Goal: Find specific page/section: Find specific page/section

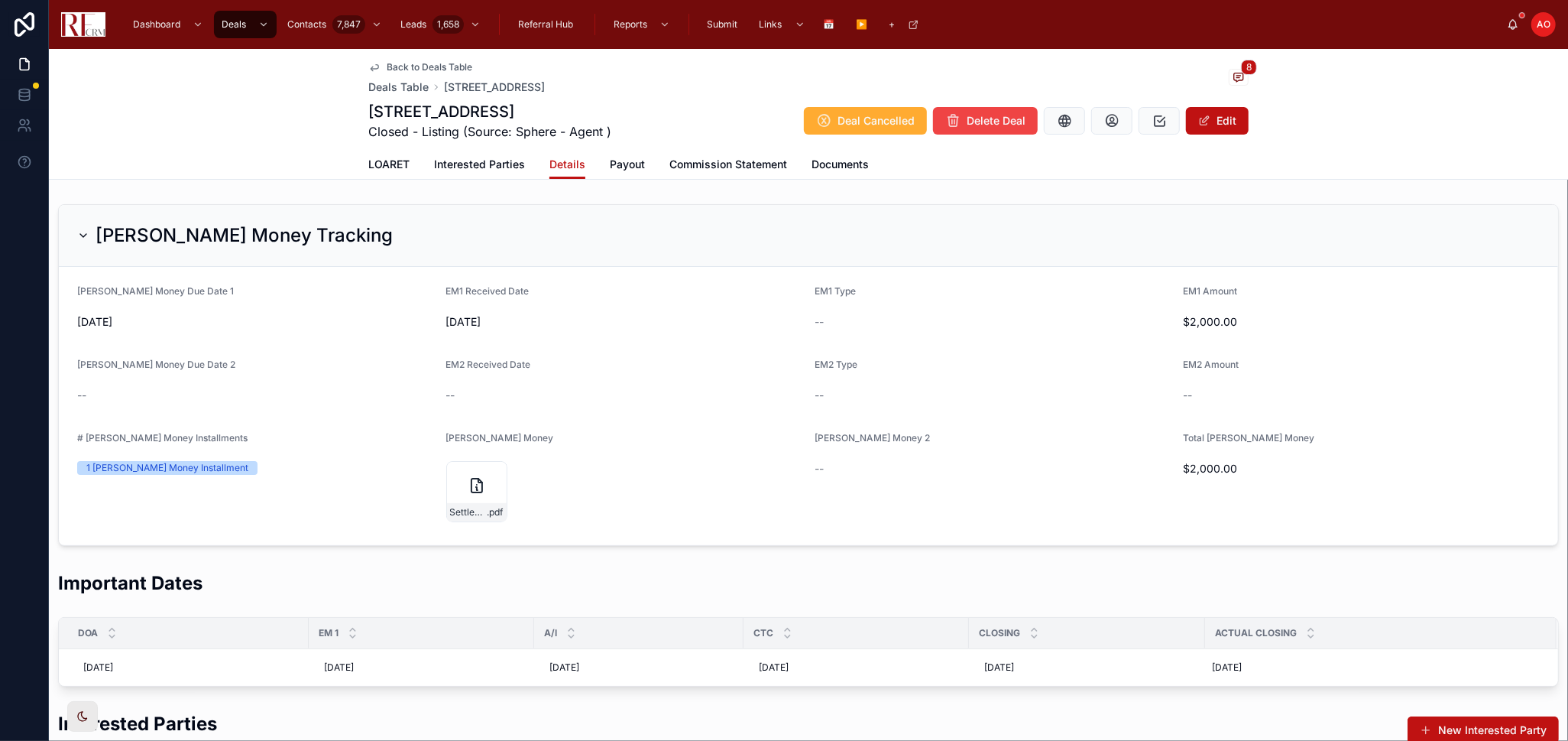
scroll to position [1688, 0]
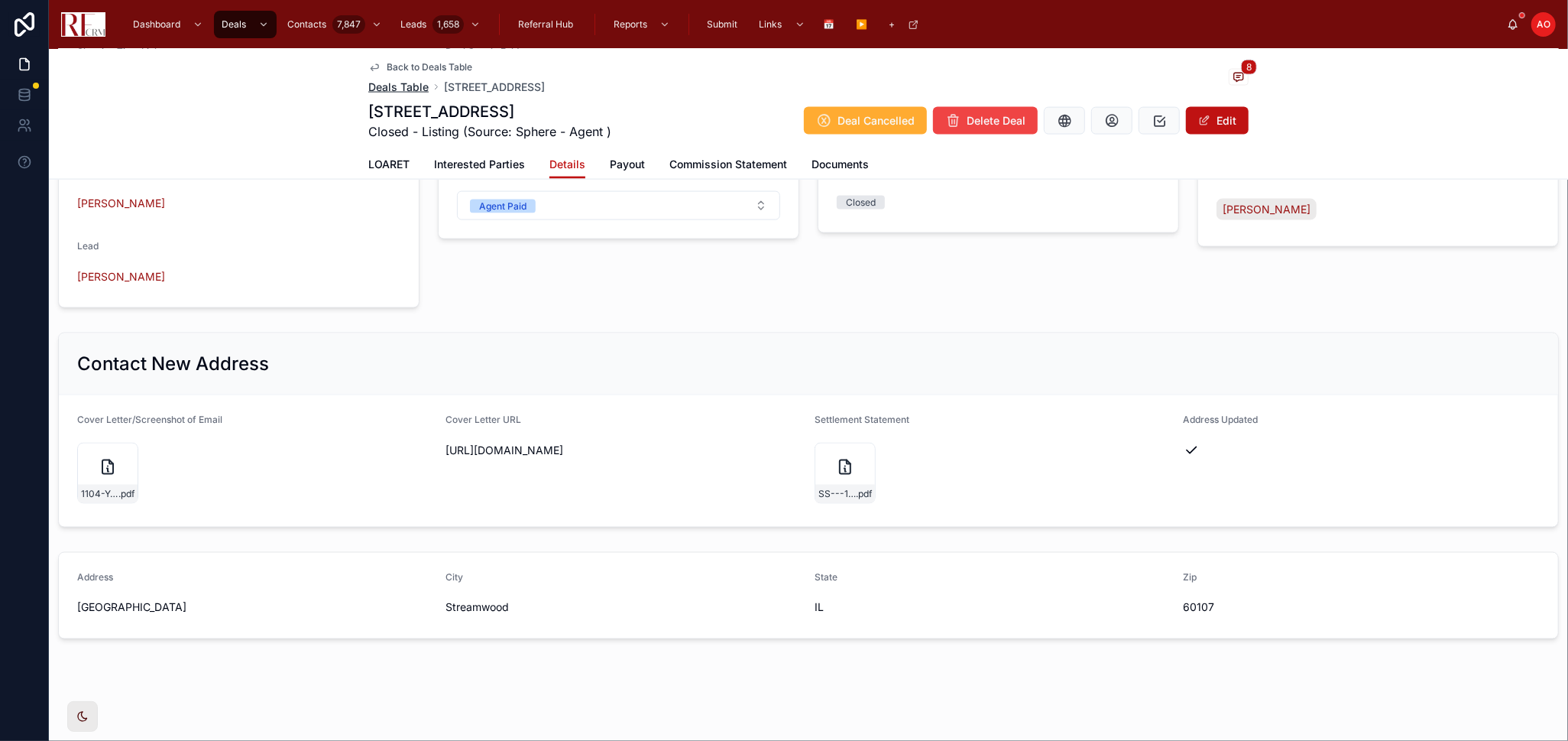
click at [399, 88] on span "Deals Table" at bounding box center [399, 87] width 60 height 15
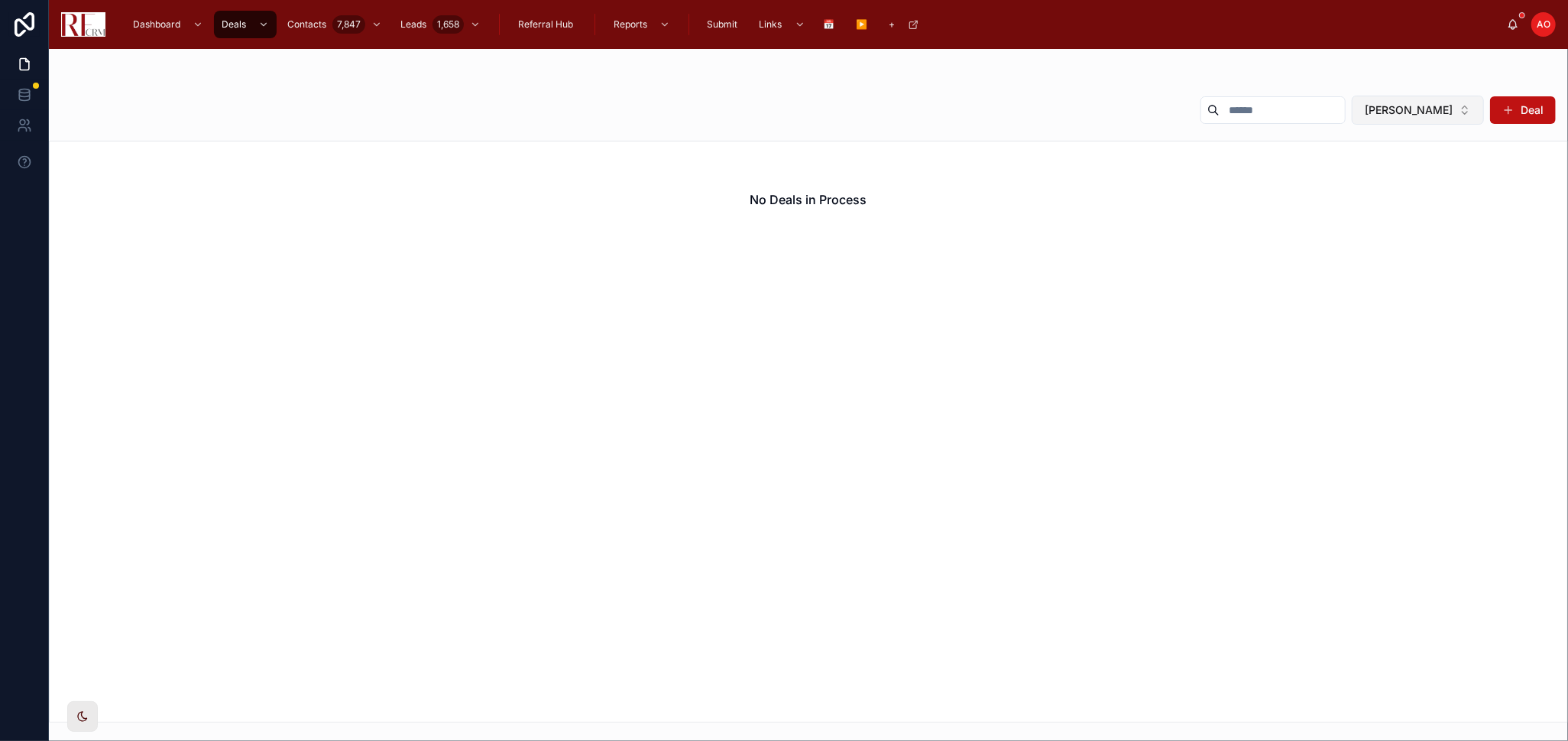
click at [1386, 107] on span "[PERSON_NAME]" at bounding box center [1408, 110] width 88 height 15
click at [1352, 174] on div "None" at bounding box center [1426, 171] width 183 height 24
